Goal: Task Accomplishment & Management: Complete application form

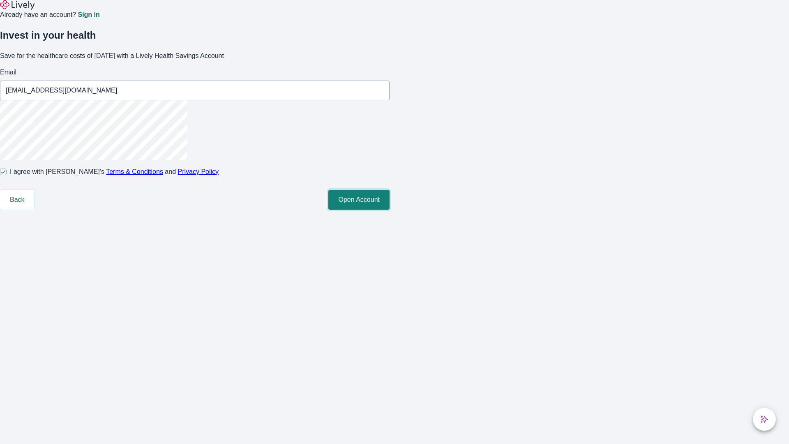
click at [390, 210] on button "Open Account" at bounding box center [358, 200] width 61 height 20
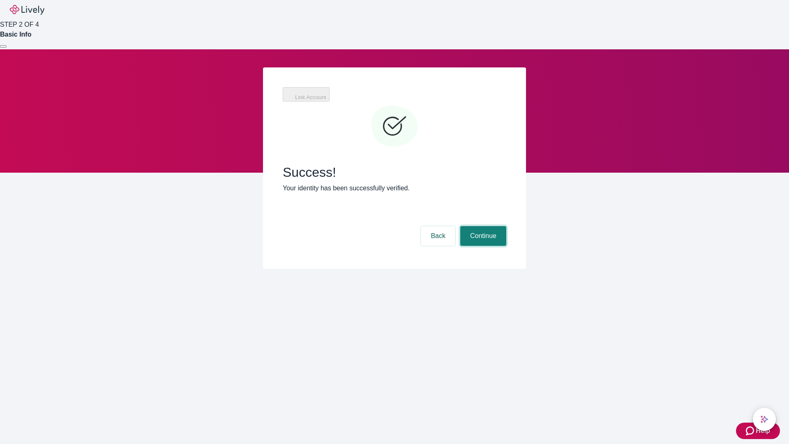
click at [482, 226] on button "Continue" at bounding box center [483, 236] width 46 height 20
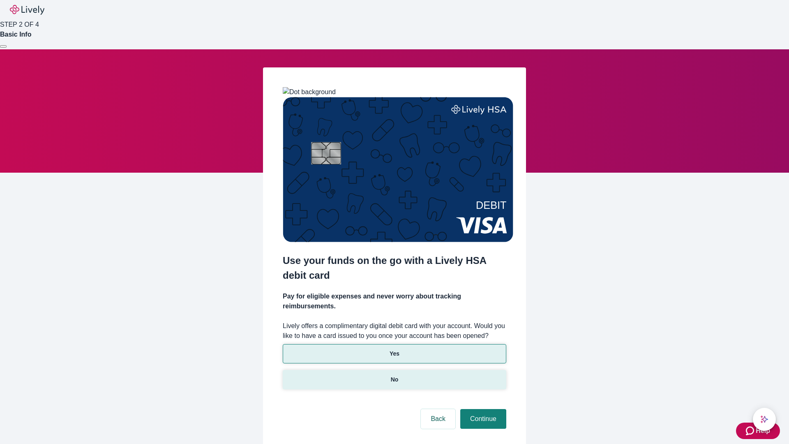
click at [394, 375] on p "No" at bounding box center [395, 379] width 8 height 9
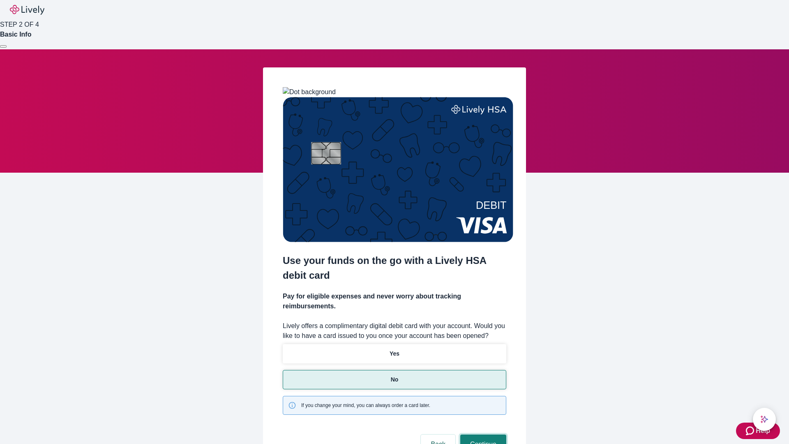
click at [482, 434] on button "Continue" at bounding box center [483, 444] width 46 height 20
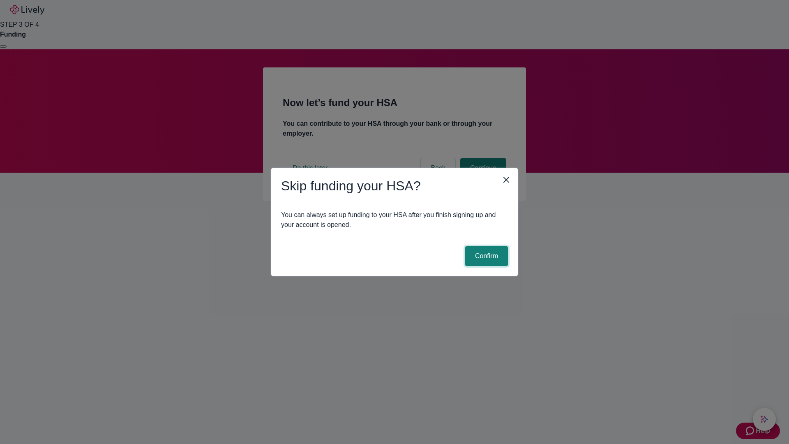
click at [485, 256] on button "Confirm" at bounding box center [486, 256] width 43 height 20
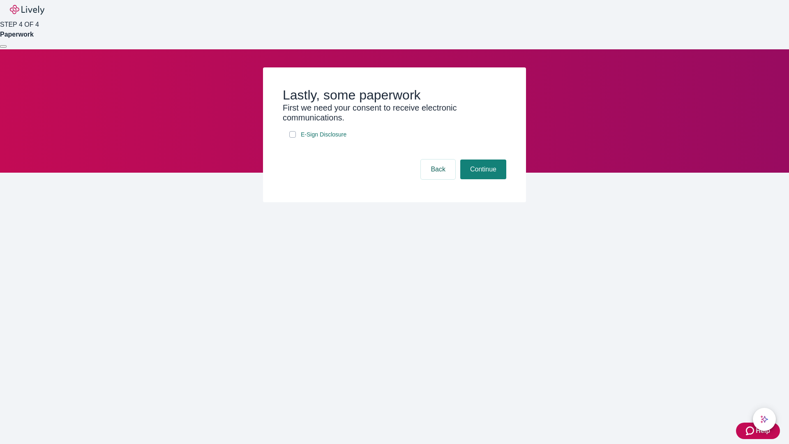
click at [293, 138] on input "E-Sign Disclosure" at bounding box center [292, 134] width 7 height 7
checkbox input "true"
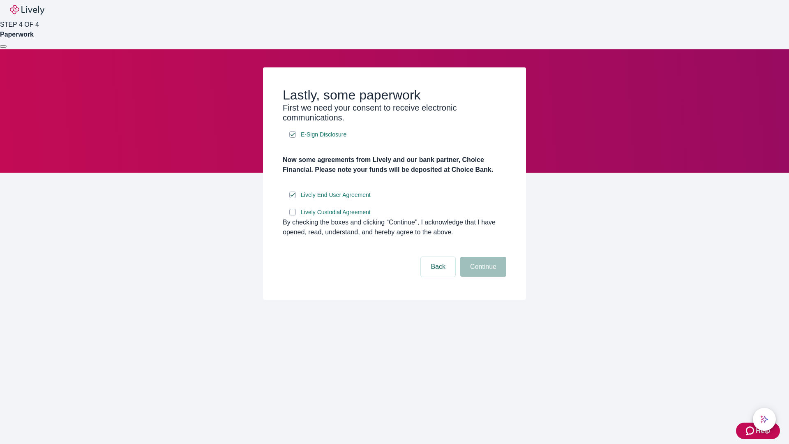
click at [293, 215] on input "Lively Custodial Agreement" at bounding box center [292, 212] width 7 height 7
checkbox input "true"
click at [482, 277] on button "Continue" at bounding box center [483, 267] width 46 height 20
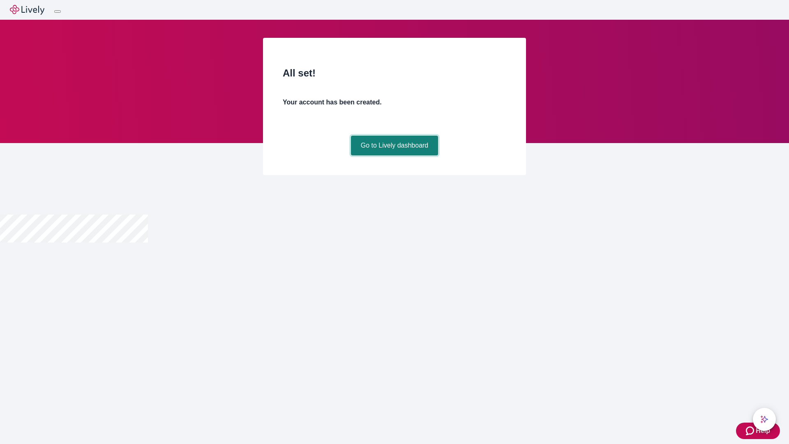
click at [394, 155] on link "Go to Lively dashboard" at bounding box center [395, 146] width 88 height 20
